Goal: Check status: Check status

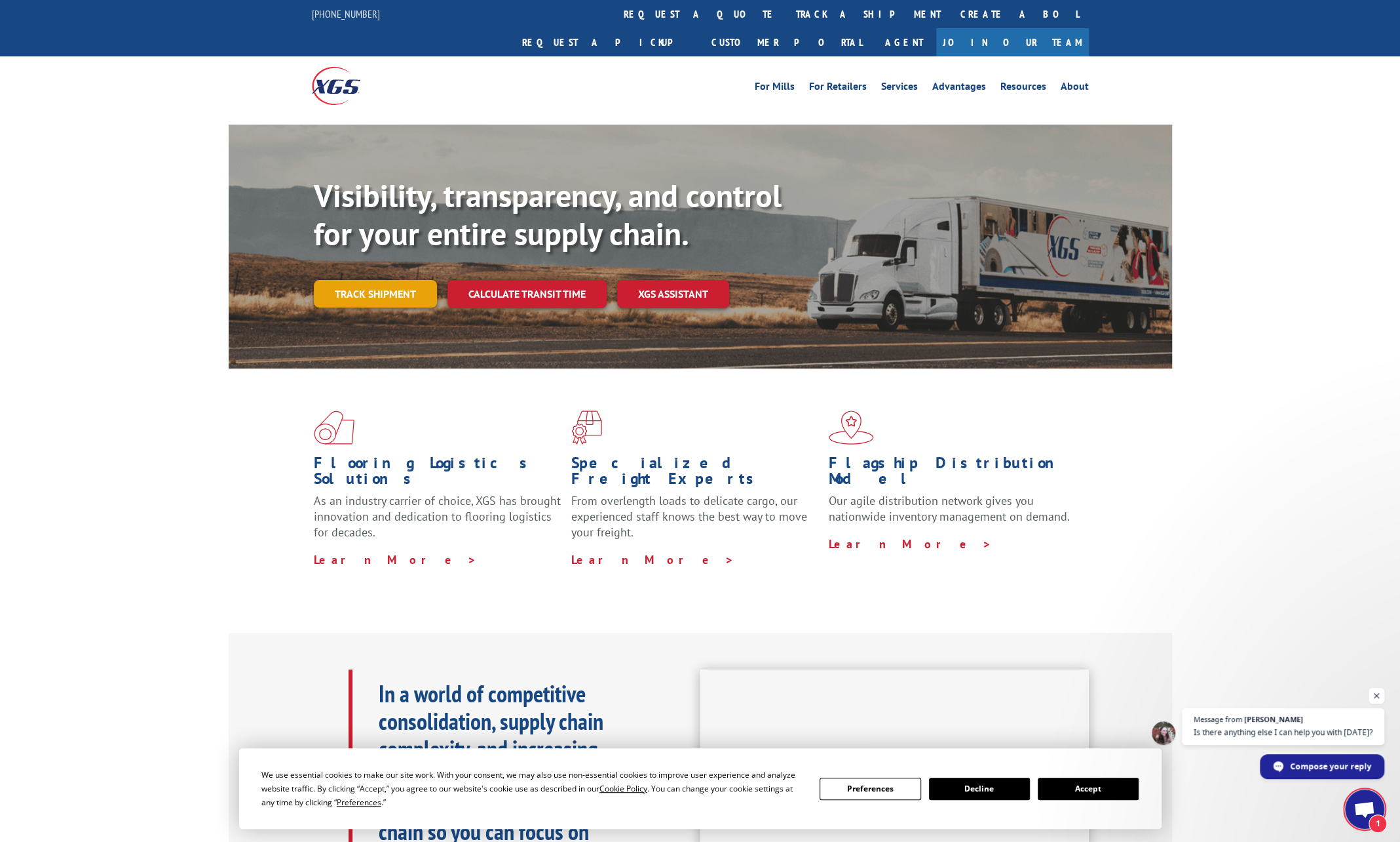
click at [385, 280] on link "Track shipment" at bounding box center [375, 294] width 123 height 28
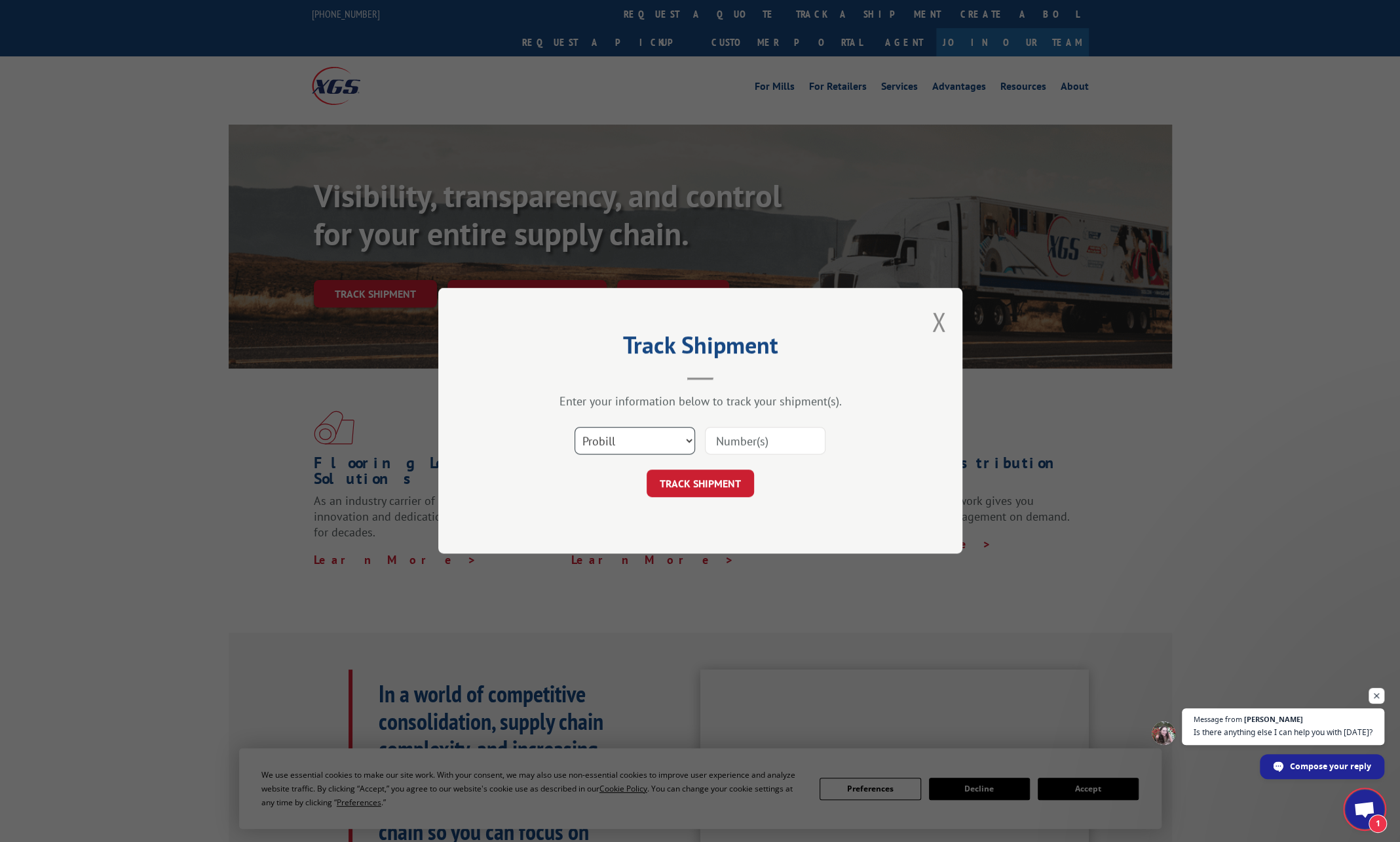
click at [631, 437] on select "Select category... Probill BOL PO" at bounding box center [634, 441] width 121 height 28
select select "bol"
click at [574, 427] on select "Select category... Probill BOL PO" at bounding box center [634, 441] width 121 height 28
click at [769, 438] on input at bounding box center [765, 441] width 121 height 28
paste input "37230"
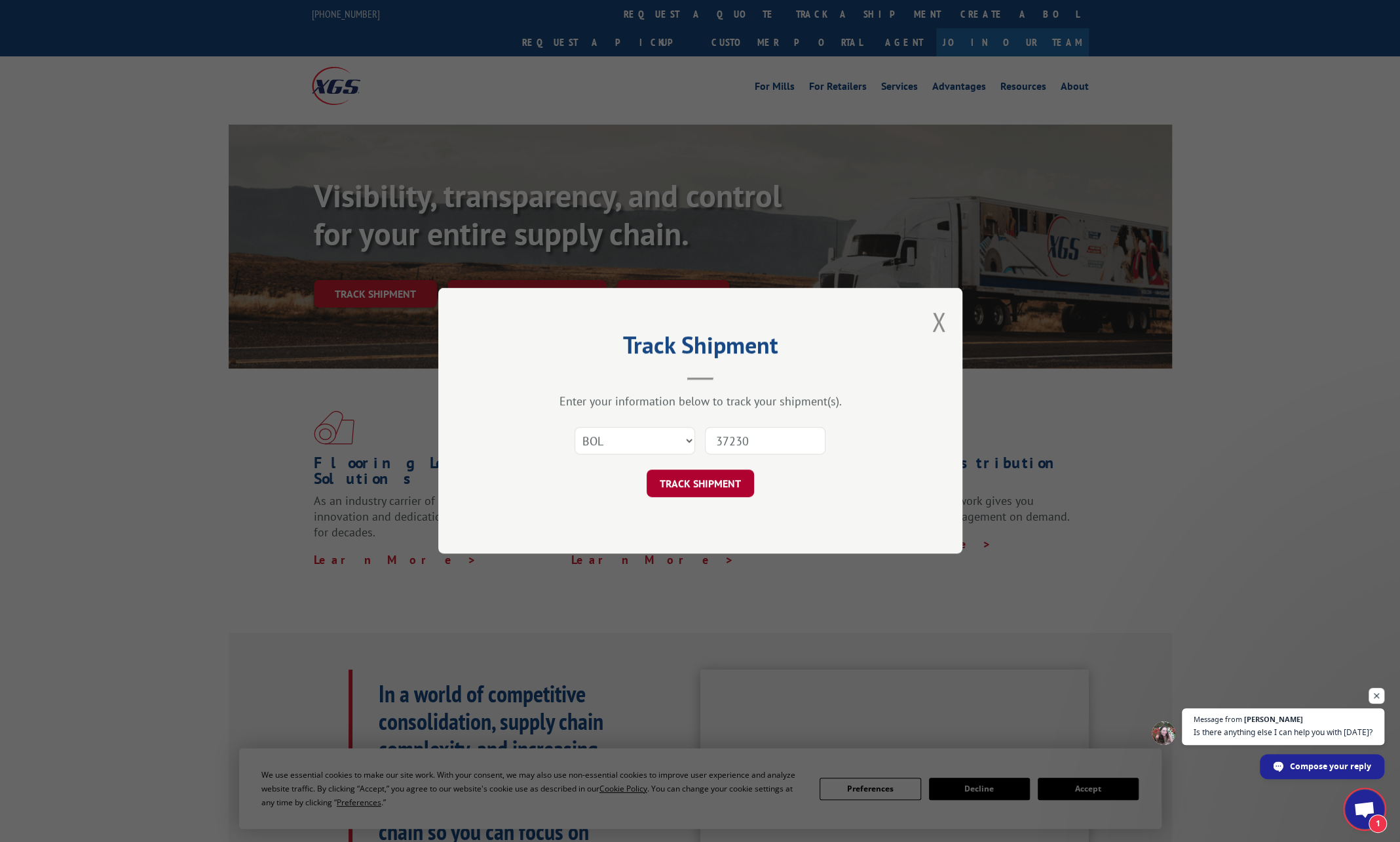
type input "37230"
click at [697, 475] on button "TRACK SHIPMENT" at bounding box center [700, 484] width 107 height 28
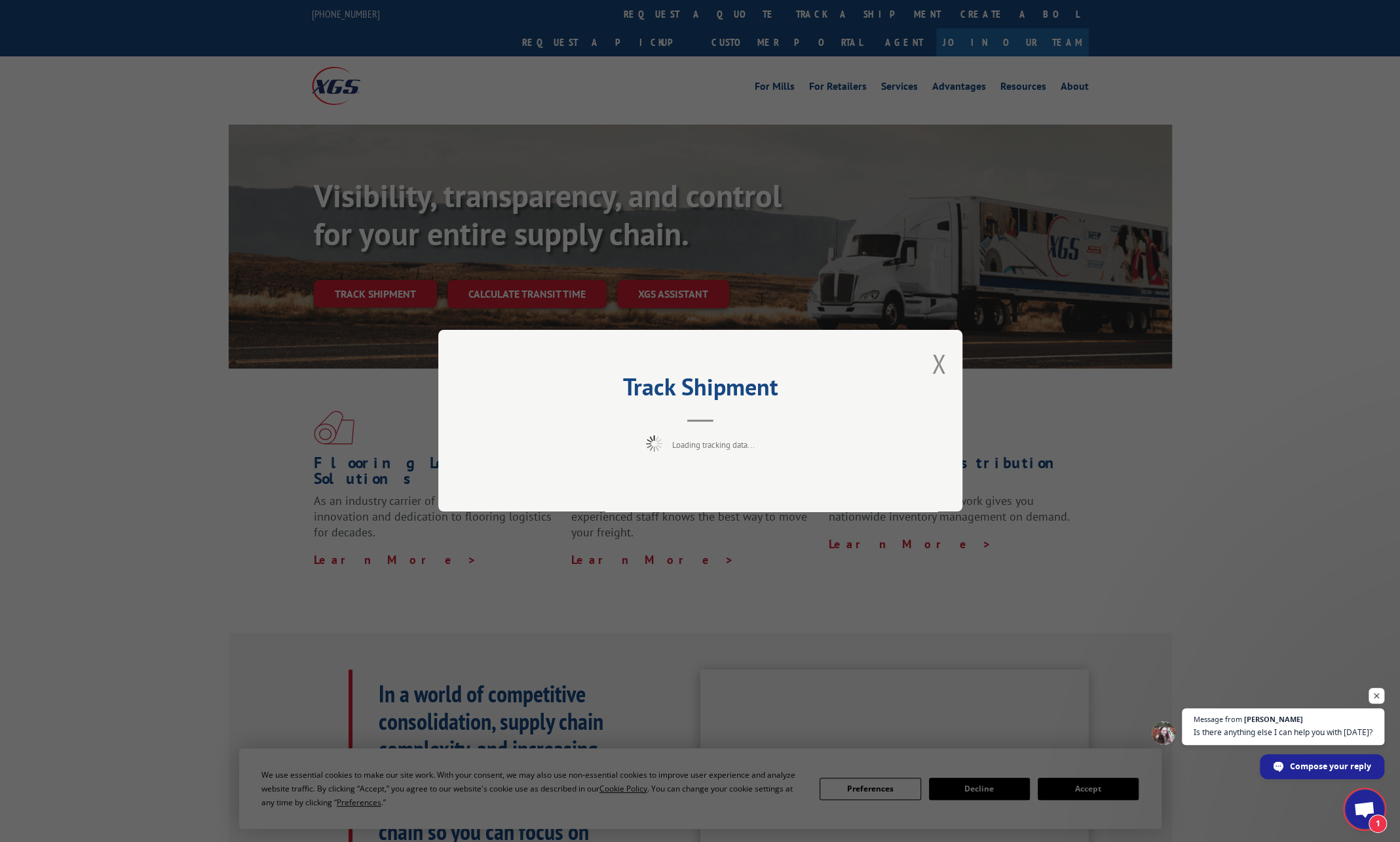
click at [1062, 786] on div "Track Shipment Loading tracking data..." at bounding box center [700, 421] width 1400 height 842
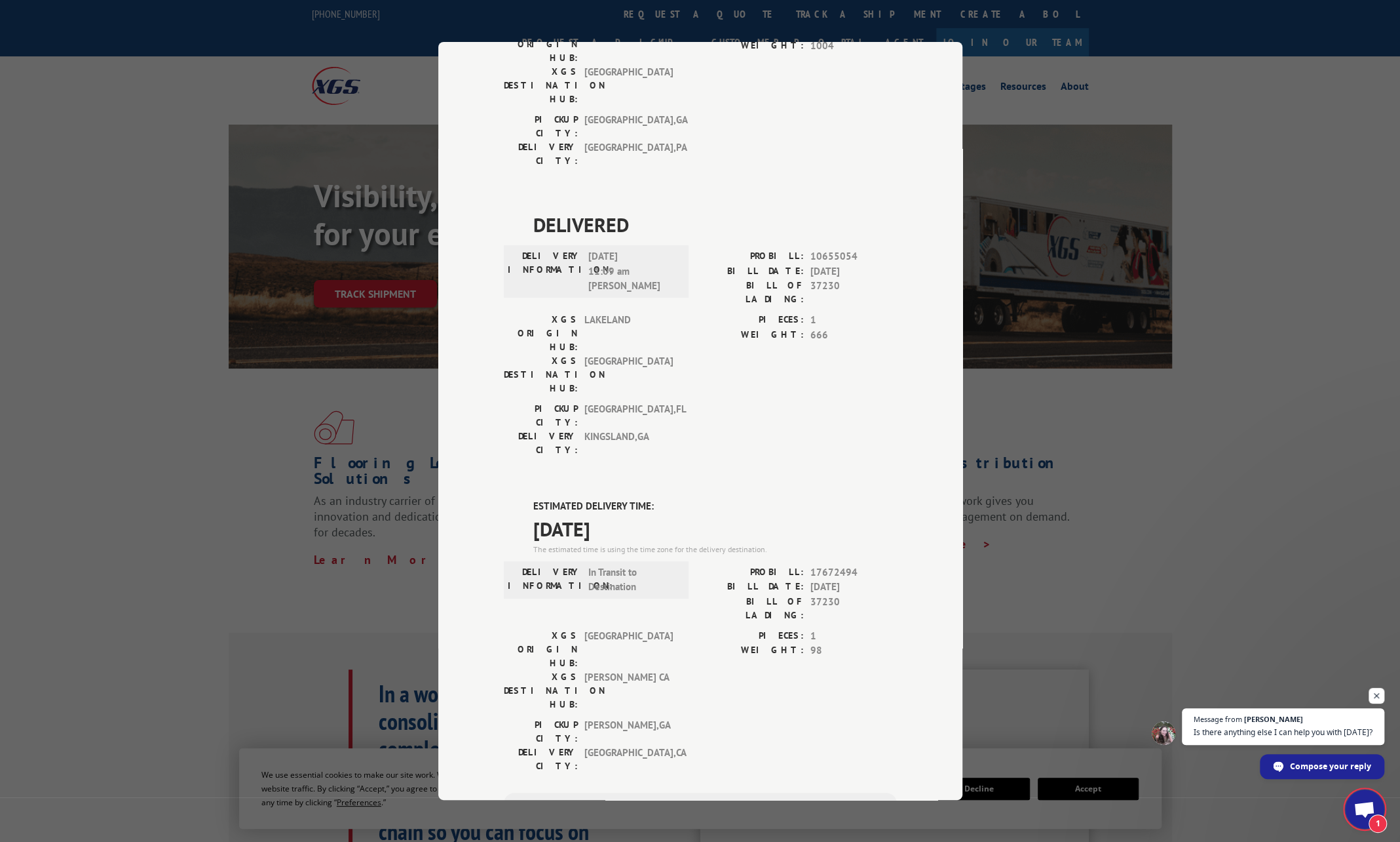
scroll to position [271, 0]
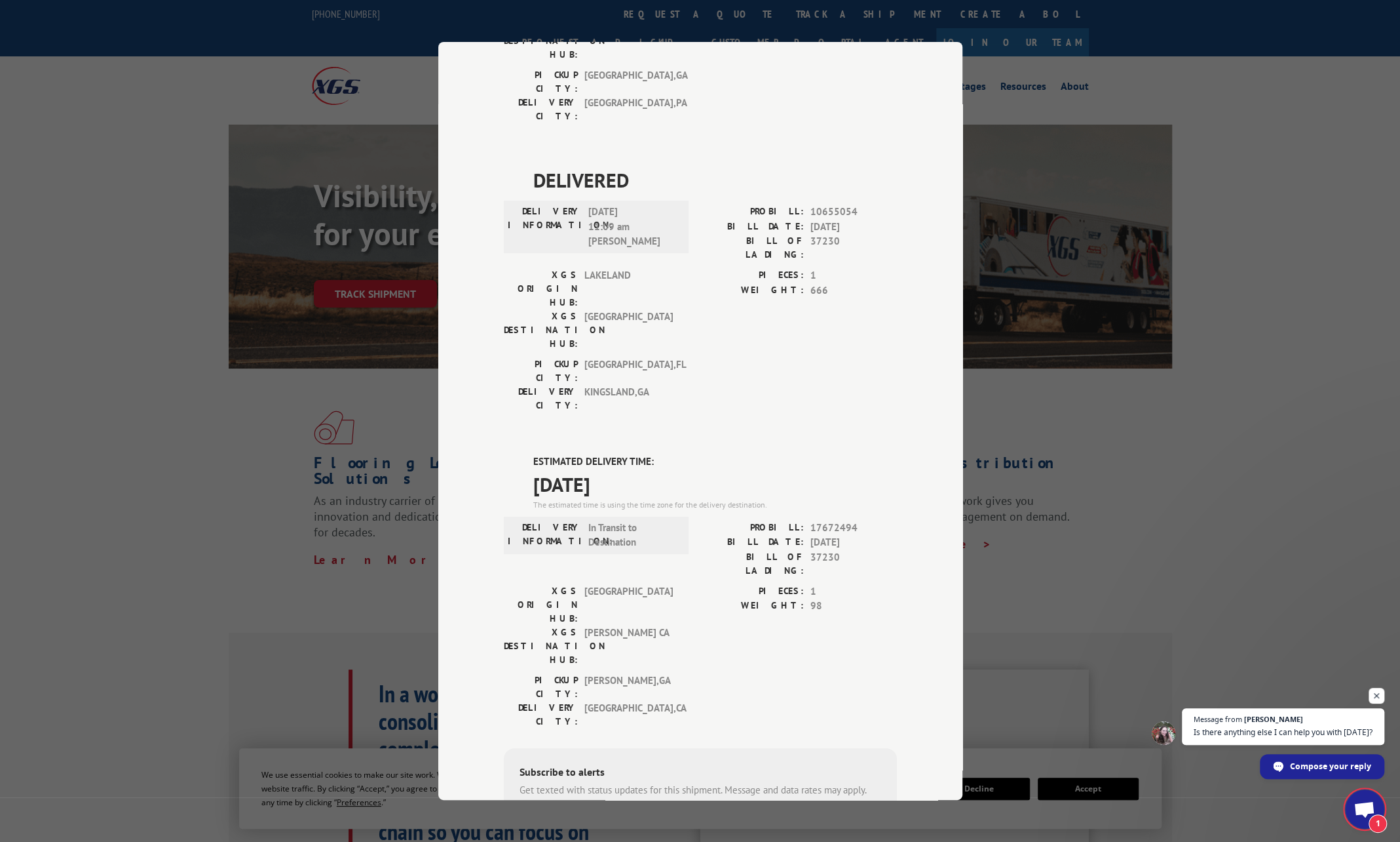
click at [784, 521] on label "PROBILL:" at bounding box center [752, 528] width 104 height 15
click at [780, 535] on label "BILL DATE:" at bounding box center [752, 542] width 104 height 15
click at [835, 521] on span "17672494" at bounding box center [854, 528] width 86 height 15
copy span "17672494"
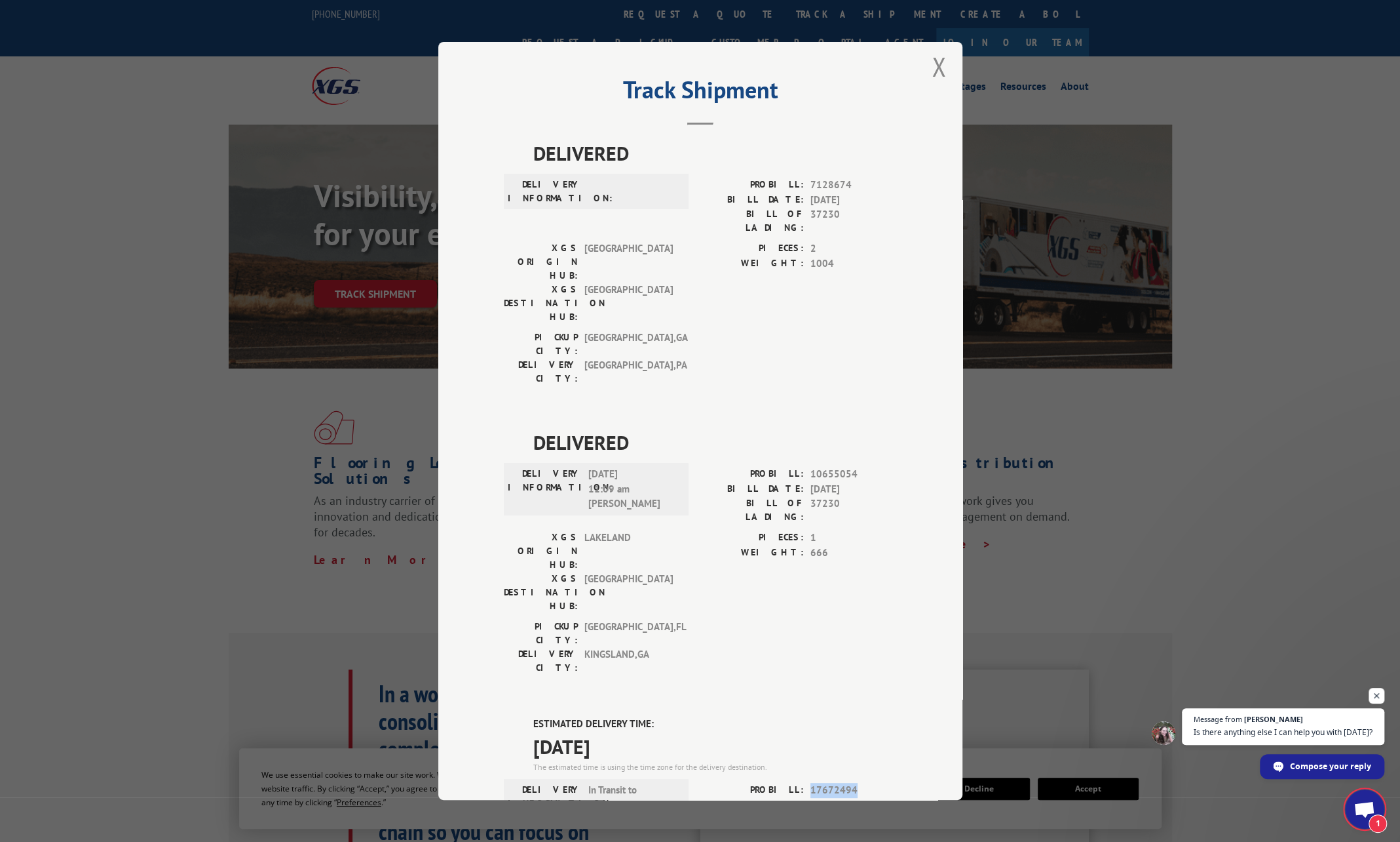
scroll to position [0, 0]
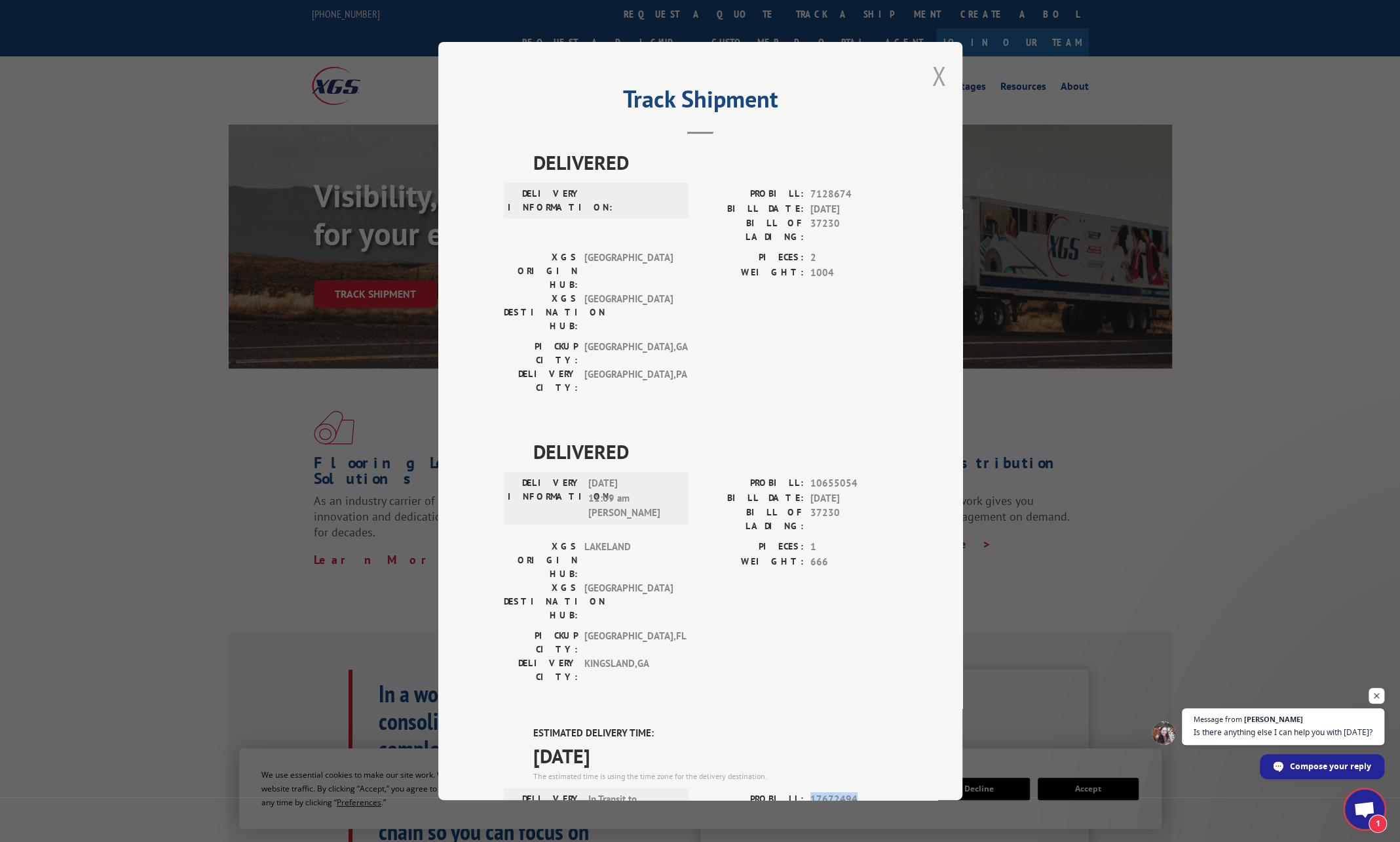
click at [933, 70] on button "Close modal" at bounding box center [938, 76] width 14 height 35
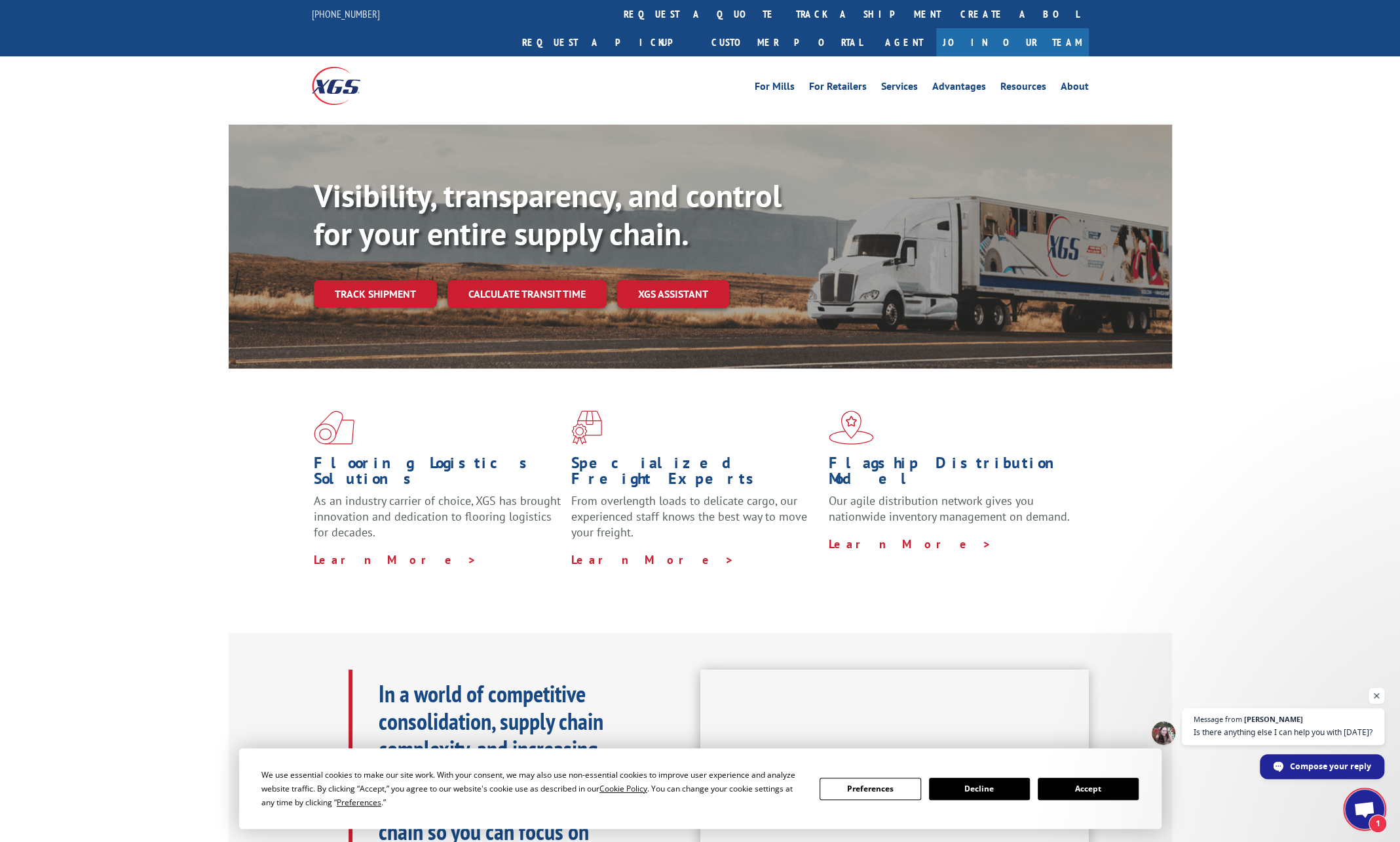
drag, startPoint x: 1122, startPoint y: 786, endPoint x: 1090, endPoint y: 789, distance: 32.1
click at [1122, 786] on button "Accept" at bounding box center [1088, 789] width 101 height 23
